Goal: Information Seeking & Learning: Learn about a topic

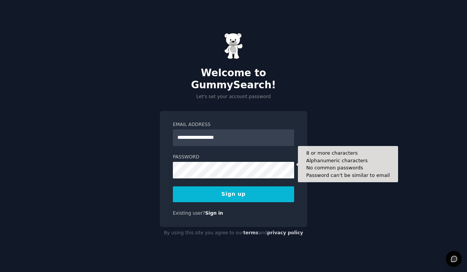
type input "**********"
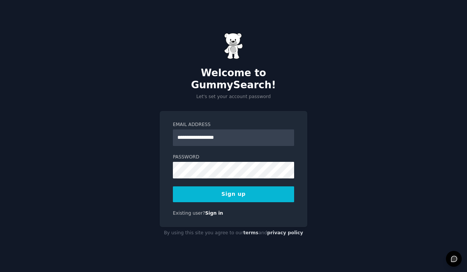
click at [226, 187] on button "Sign up" at bounding box center [233, 194] width 121 height 16
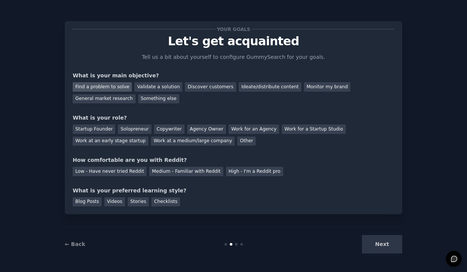
click at [96, 89] on div "Find a problem to solve" at bounding box center [102, 86] width 59 height 9
click at [237, 141] on div "Other" at bounding box center [246, 140] width 18 height 9
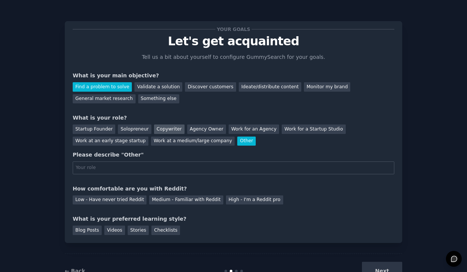
click at [157, 127] on div "Copywriter" at bounding box center [169, 128] width 31 height 9
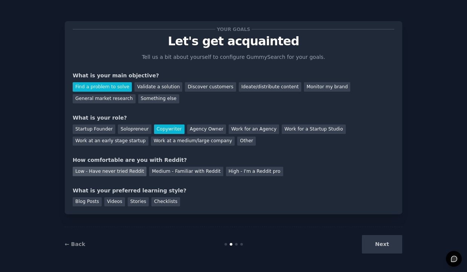
click at [103, 170] on div "Low - Have never tried Reddit" at bounding box center [110, 171] width 74 height 9
click at [110, 200] on div "Videos" at bounding box center [114, 201] width 21 height 9
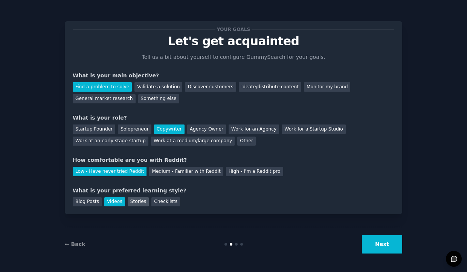
click at [133, 201] on div "Stories" at bounding box center [138, 201] width 21 height 9
click at [110, 198] on div "Videos" at bounding box center [114, 201] width 21 height 9
click at [384, 243] on button "Next" at bounding box center [382, 244] width 40 height 18
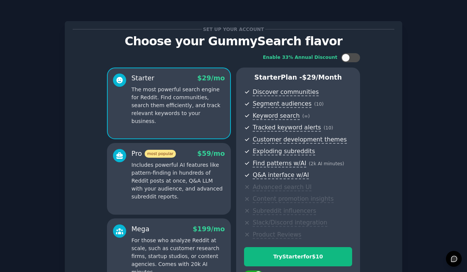
scroll to position [64, 0]
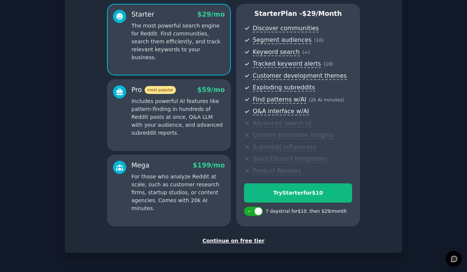
click at [213, 237] on div "Continue on free tier" at bounding box center [234, 241] width 322 height 8
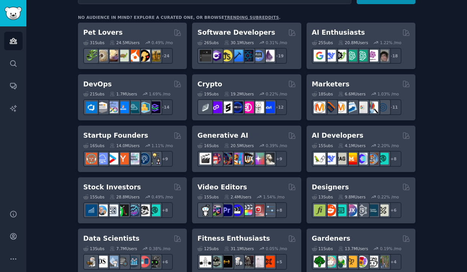
scroll to position [123, 0]
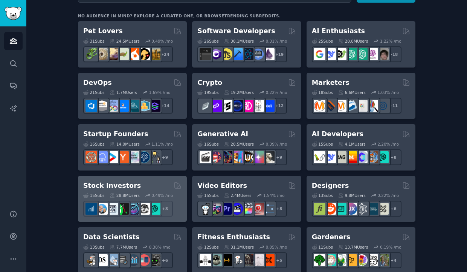
click at [102, 183] on h2 "Stock Investors" at bounding box center [112, 185] width 58 height 9
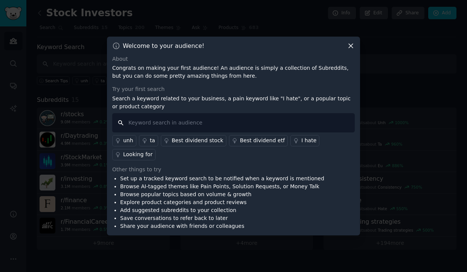
click at [144, 121] on input "text" at bounding box center [233, 122] width 243 height 19
type input "REIT"
click at [197, 140] on div "Best dividend stock" at bounding box center [198, 140] width 52 height 8
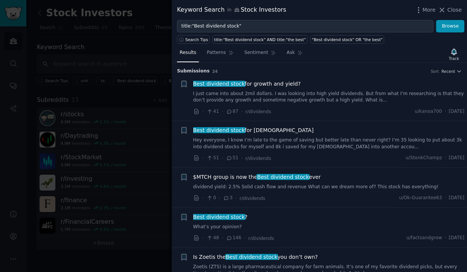
click at [197, 99] on link "I just came into about 2mil dollars. I was looking into high yield dividends. B…" at bounding box center [329, 96] width 272 height 13
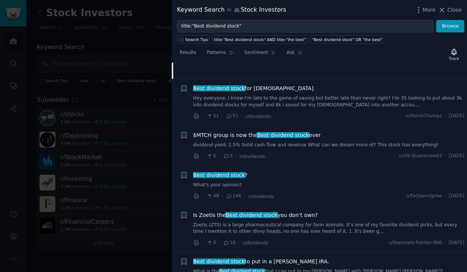
scroll to position [202, 0]
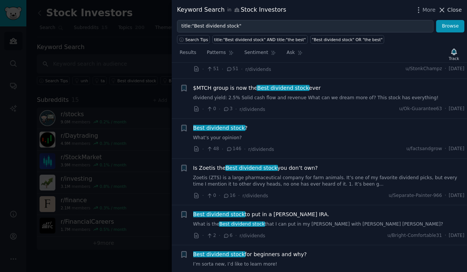
click at [453, 12] on span "Close" at bounding box center [455, 10] width 14 height 8
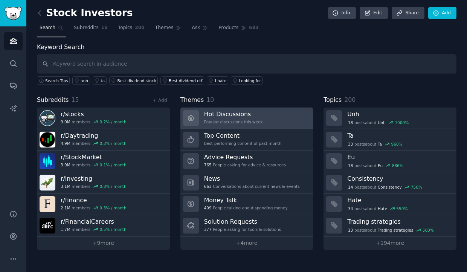
click at [246, 116] on h3 "Hot Discussions" at bounding box center [233, 114] width 59 height 8
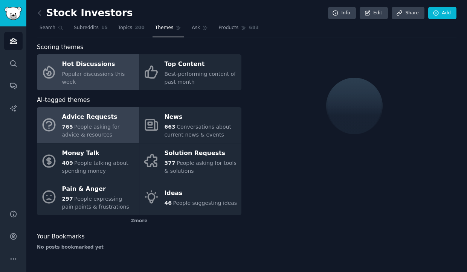
click at [99, 119] on div "Advice Requests" at bounding box center [98, 117] width 73 height 12
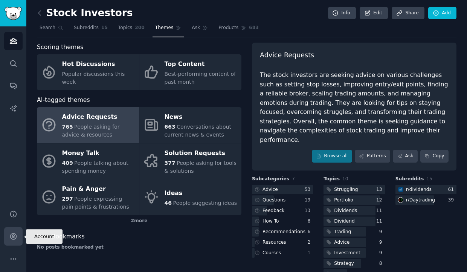
click at [15, 234] on icon "Sidebar" at bounding box center [13, 236] width 6 height 6
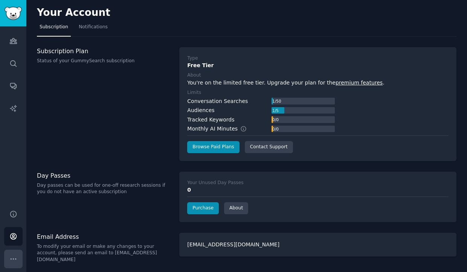
click at [12, 258] on icon "Sidebar" at bounding box center [13, 259] width 8 height 8
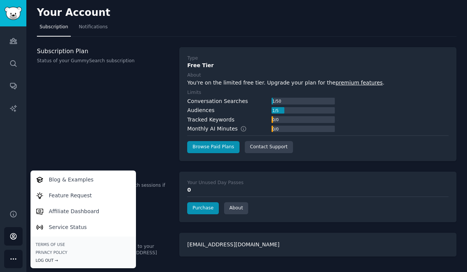
click at [47, 260] on div "Log Out →" at bounding box center [83, 259] width 95 height 5
